Goal: Find specific page/section: Find specific page/section

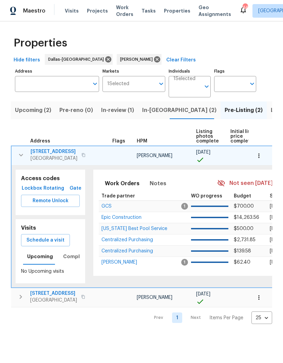
click at [49, 202] on span "Remote Unlock" at bounding box center [50, 201] width 48 height 8
click at [32, 187] on span "Lockbox" at bounding box center [32, 188] width 16 height 8
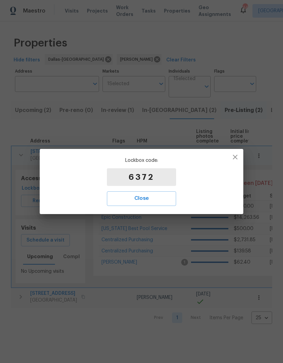
click at [155, 202] on span "Close" at bounding box center [141, 198] width 54 height 9
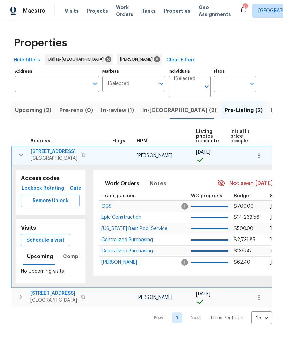
click at [122, 110] on span "In-review (1)" at bounding box center [117, 111] width 33 height 10
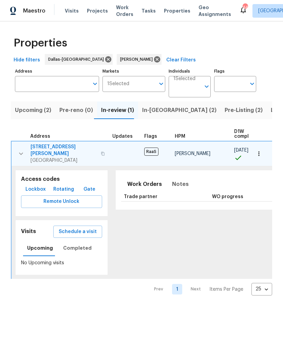
click at [52, 147] on span "[STREET_ADDRESS][PERSON_NAME]" at bounding box center [64, 151] width 66 height 14
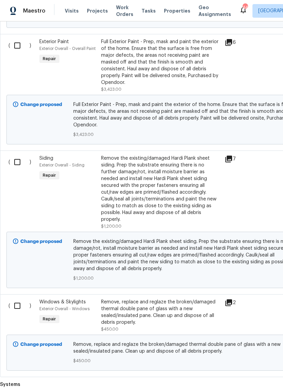
scroll to position [2718, 0]
